Goal: Find specific page/section: Find specific page/section

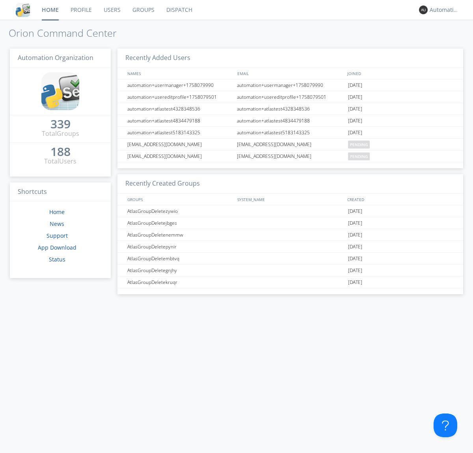
click at [179, 10] on link "Dispatch" at bounding box center [180, 10] width 38 height 20
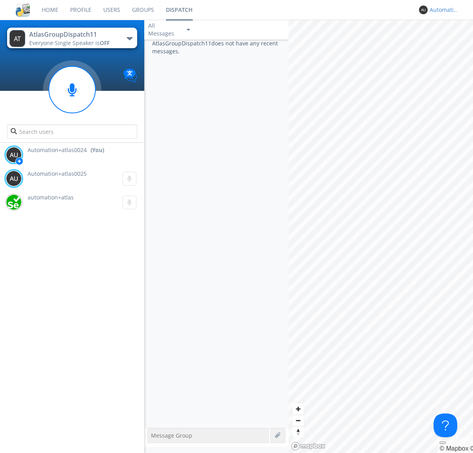
click at [443, 10] on div "Automation+atlas0024" at bounding box center [445, 10] width 30 height 8
